Goal: Task Accomplishment & Management: Manage account settings

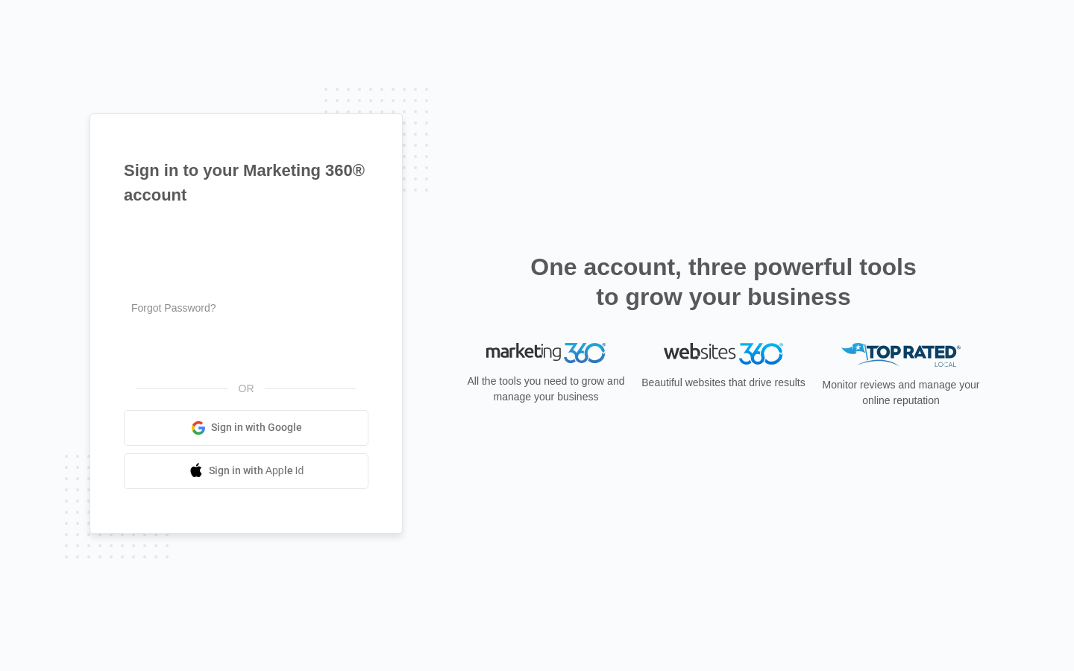
click at [246, 239] on input "text" at bounding box center [246, 238] width 245 height 31
type input "korey5"
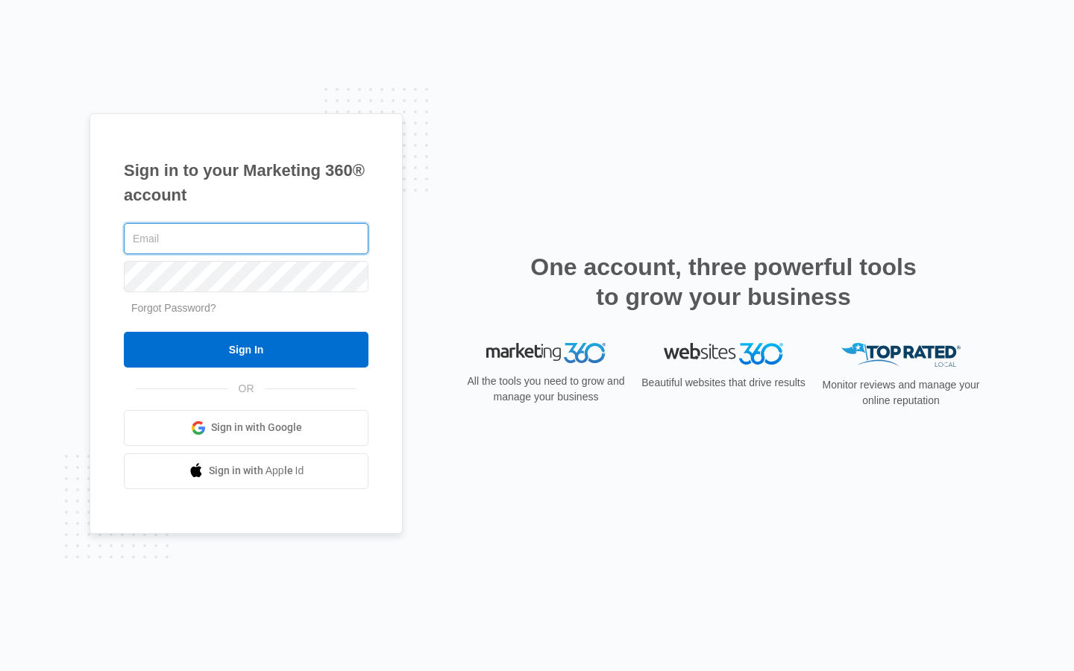
click at [246, 239] on input "text" at bounding box center [246, 238] width 245 height 31
type input "[PERSON_NAME][EMAIL_ADDRESS][DOMAIN_NAME]"
click at [246, 239] on input "text" at bounding box center [246, 238] width 245 height 31
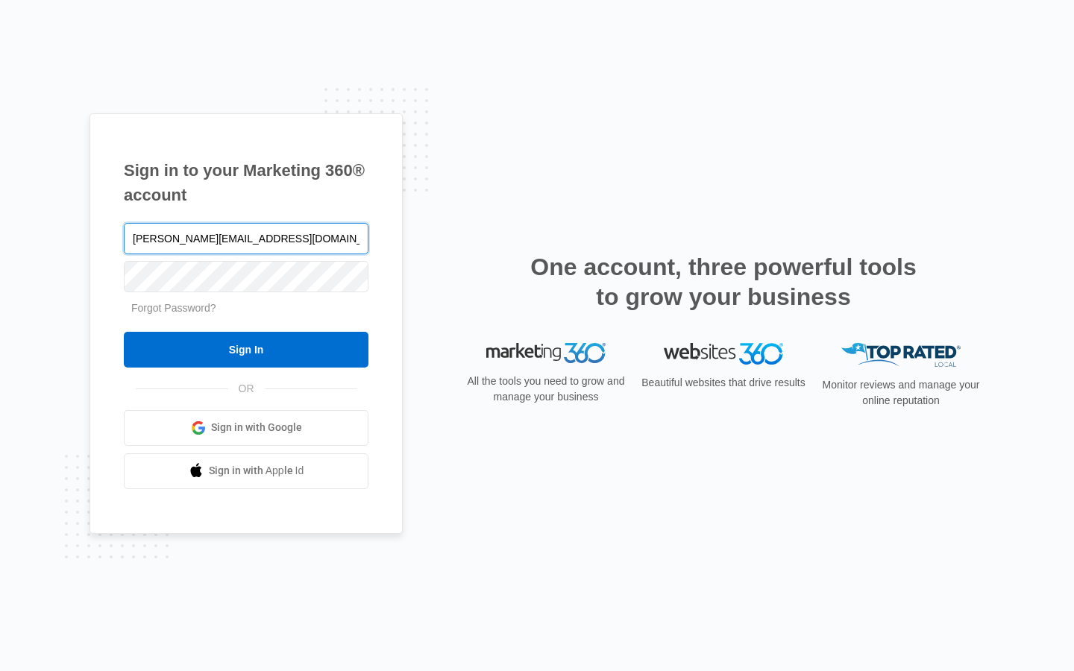
type input "[PERSON_NAME][EMAIL_ADDRESS][DOMAIN_NAME]"
click at [246, 239] on input "text" at bounding box center [246, 238] width 245 height 31
type input "hugolehmann92@outlook.com"
click at [246, 239] on input "text" at bounding box center [246, 238] width 245 height 31
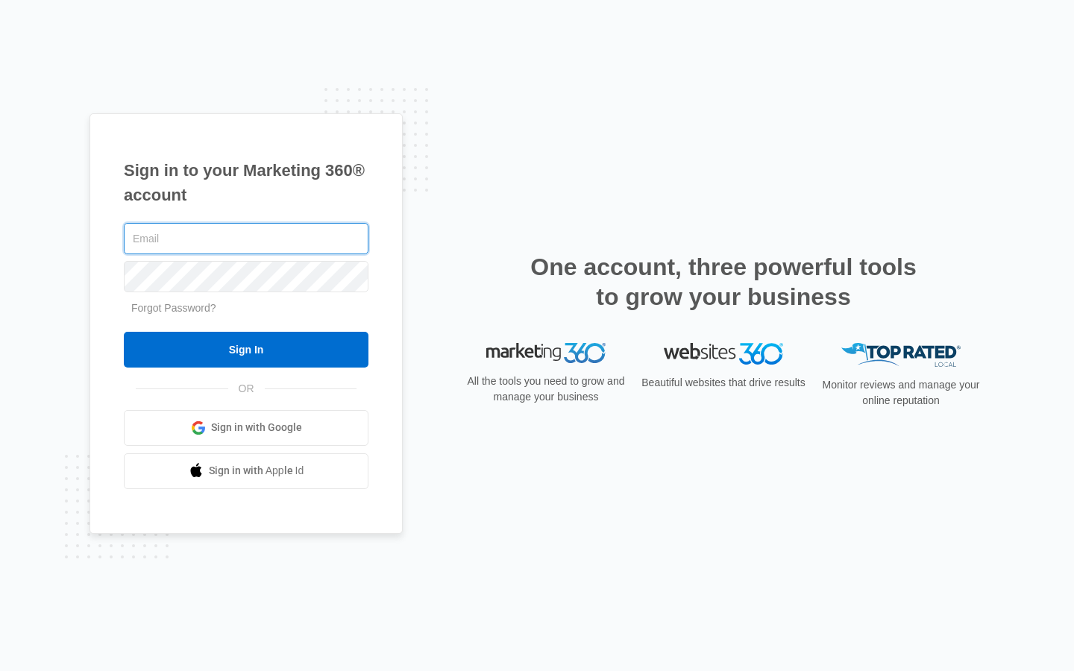
click at [246, 239] on input "text" at bounding box center [246, 238] width 245 height 31
type input "parkercatherine622@gmail.com"
click at [246, 239] on input "text" at bounding box center [246, 238] width 245 height 31
type input "Villages"
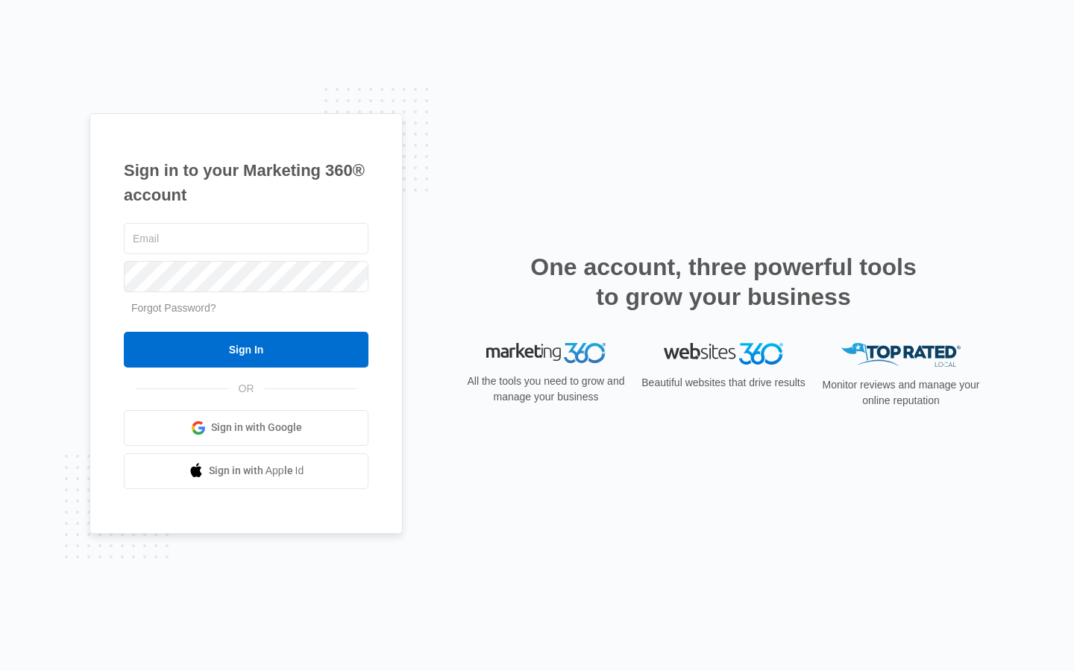
click at [246, 239] on input "text" at bounding box center [246, 238] width 245 height 31
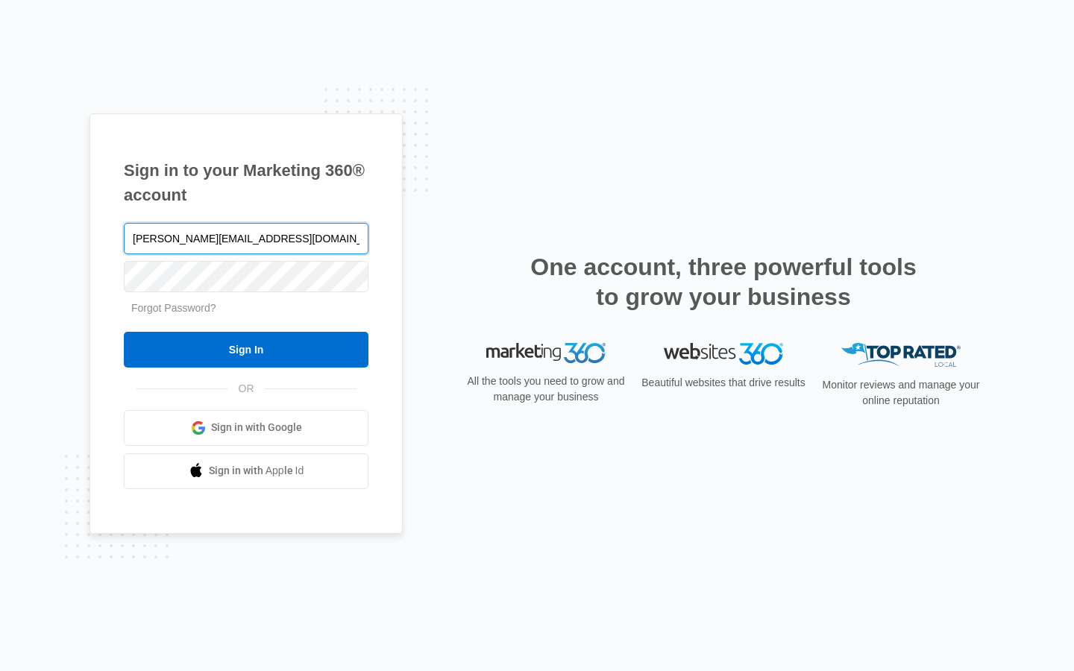
type input "[PERSON_NAME][EMAIL_ADDRESS][DOMAIN_NAME]"
click at [124, 332] on input "Sign In" at bounding box center [246, 350] width 245 height 36
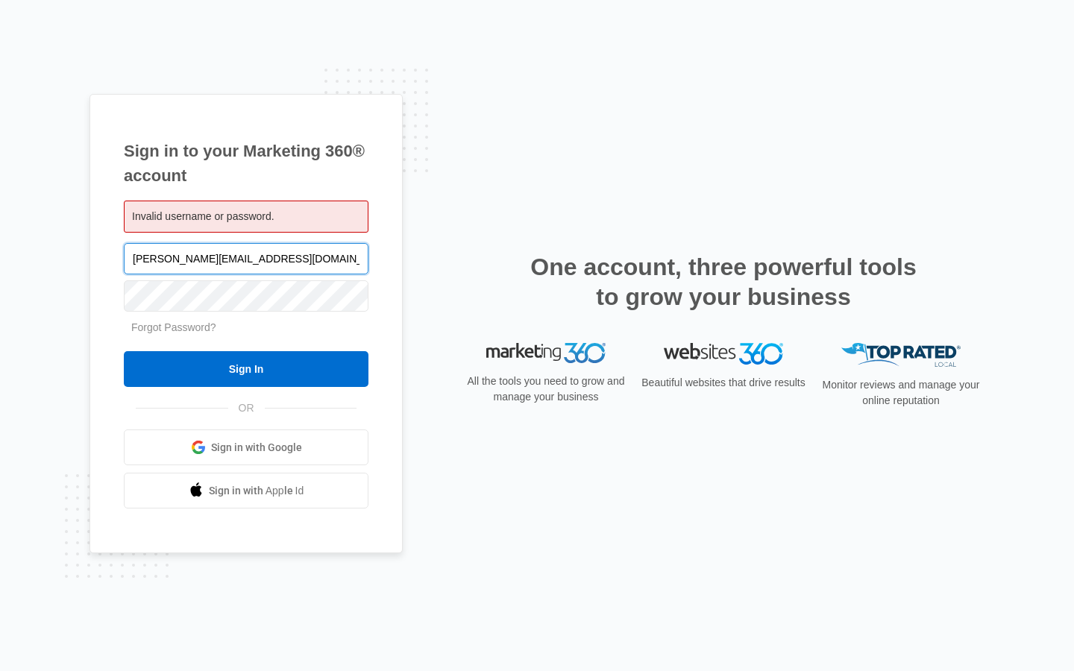
click at [246, 258] on input "[PERSON_NAME][EMAIL_ADDRESS][DOMAIN_NAME]" at bounding box center [246, 258] width 245 height 31
type input "suk.org"
type input "parkercatherine622@gmail.com"
click at [124, 351] on input "Sign In" at bounding box center [246, 369] width 245 height 36
click at [246, 258] on input "[EMAIL_ADDRESS][DOMAIN_NAME]" at bounding box center [246, 258] width 245 height 31
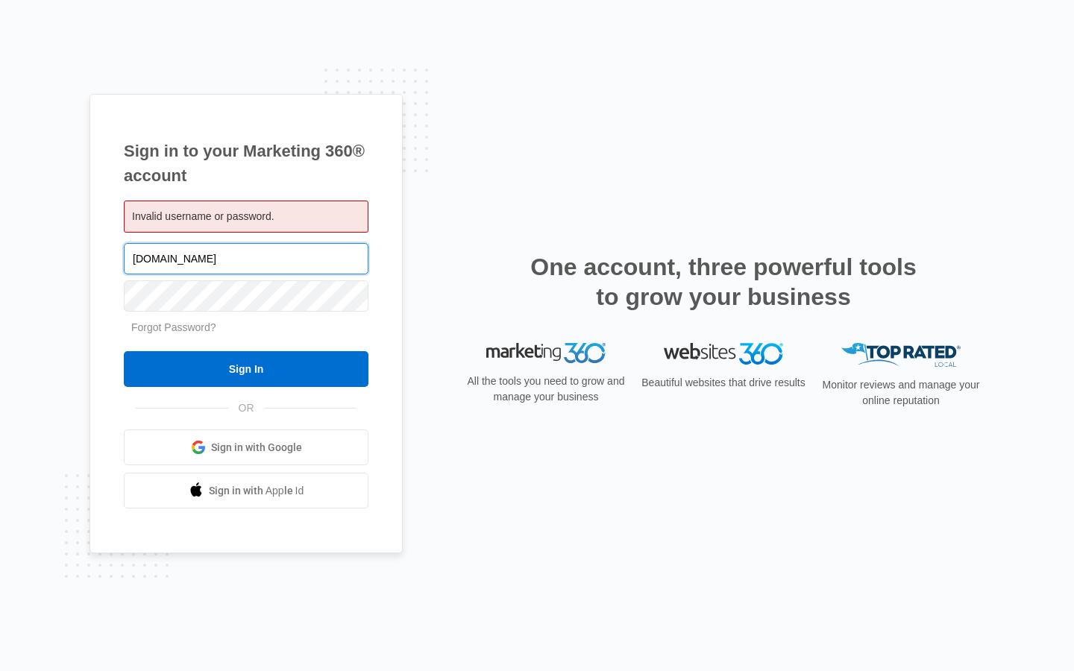
type input "ail.com"
type input "hugolehmann92@outlook.com"
click at [124, 351] on input "Sign In" at bounding box center [246, 369] width 245 height 36
click at [246, 258] on input "hugolehmann92@outlook.com" at bounding box center [246, 258] width 245 height 31
type input "k.com"
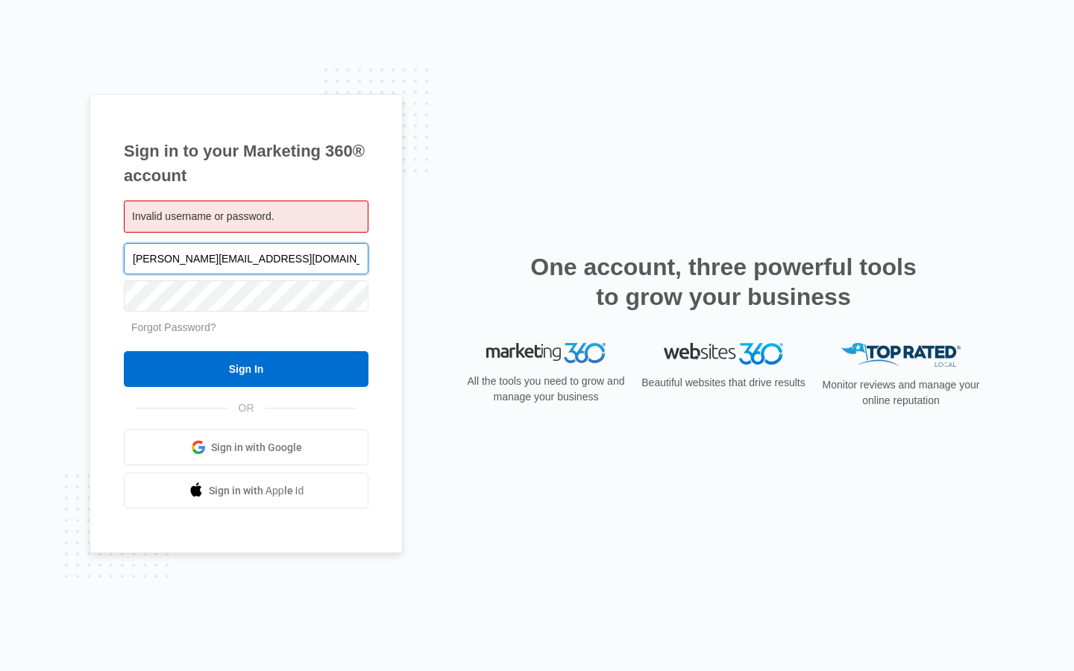
type input "[PERSON_NAME][EMAIL_ADDRESS][DOMAIN_NAME]"
click at [124, 351] on input "Sign In" at bounding box center [246, 369] width 245 height 36
click at [246, 369] on input "Sign In" at bounding box center [246, 369] width 245 height 36
click at [246, 258] on input "[PERSON_NAME][EMAIL_ADDRESS][DOMAIN_NAME]" at bounding box center [246, 258] width 245 height 31
type input "suk.org"
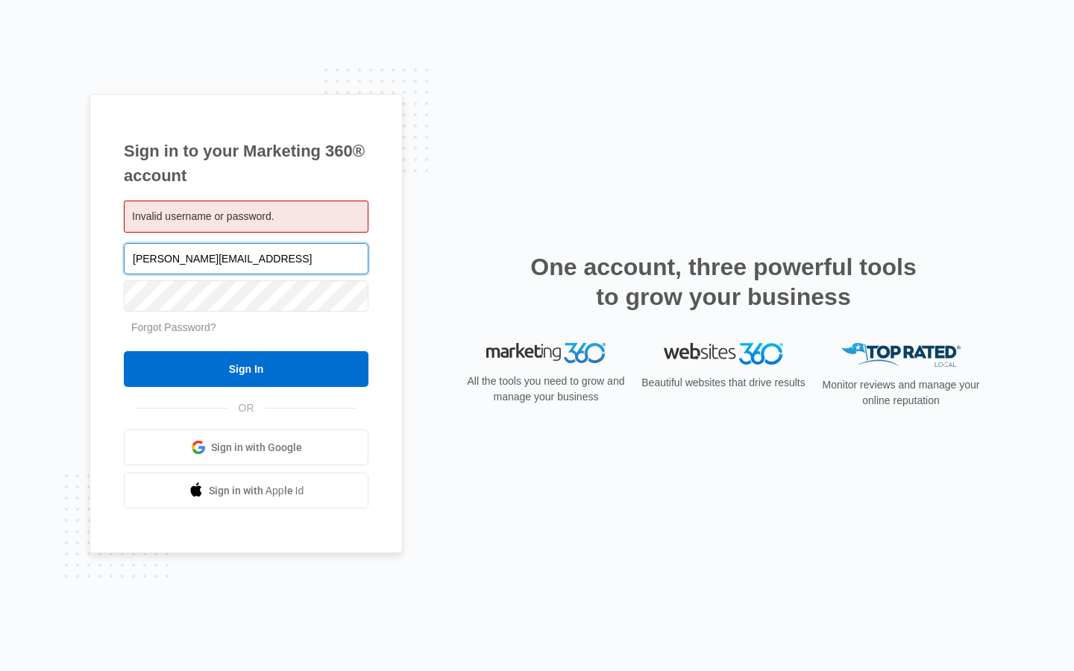
type input "[PERSON_NAME][EMAIL_ADDRESS][DOMAIN_NAME]"
